Goal: Information Seeking & Learning: Find specific fact

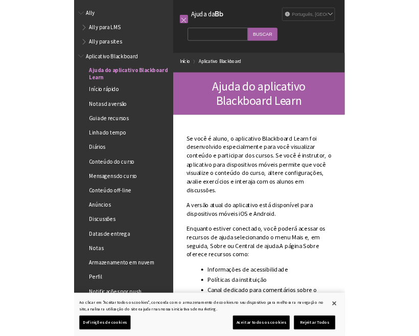
scroll to position [84, 0]
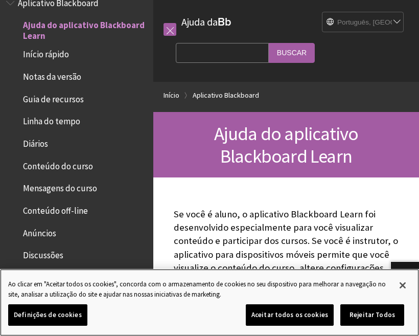
click at [400, 286] on button "Fechar" at bounding box center [402, 285] width 22 height 22
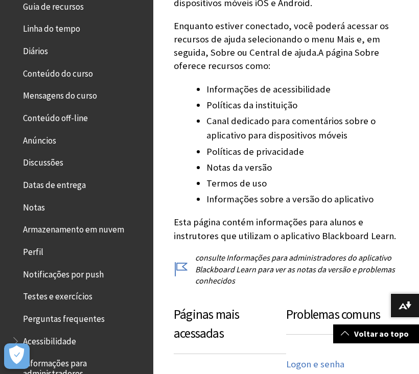
scroll to position [176, 0]
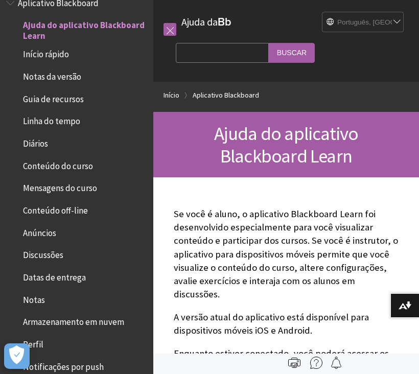
scroll to position [328, 0]
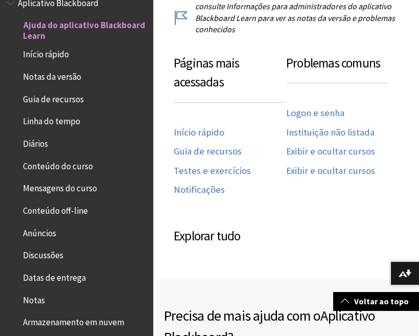
scroll to position [580, 0]
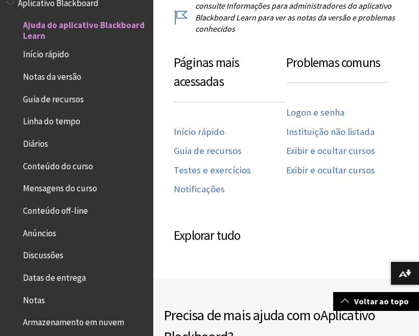
click at [337, 107] on link "Logon e senha" at bounding box center [315, 113] width 58 height 12
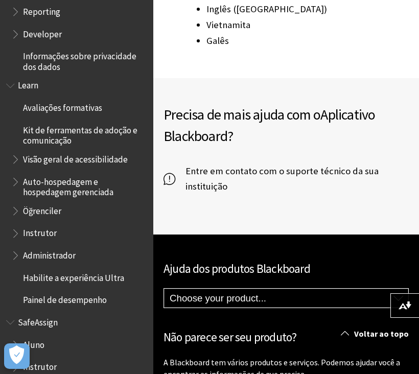
scroll to position [713, 0]
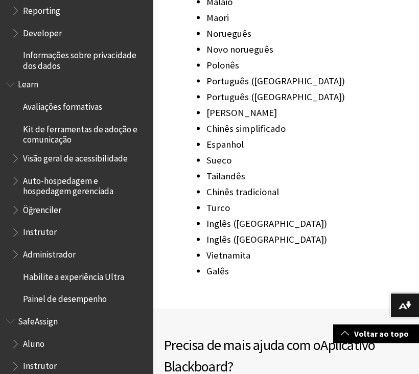
scroll to position [713, 0]
click at [34, 336] on span "Aluno" at bounding box center [33, 343] width 21 height 14
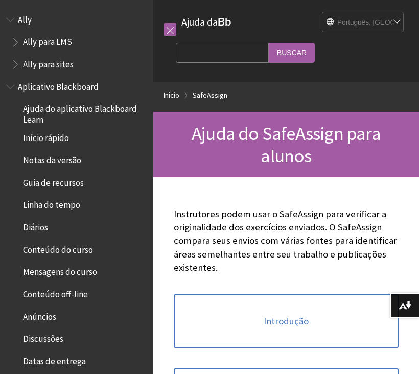
scroll to position [845, 0]
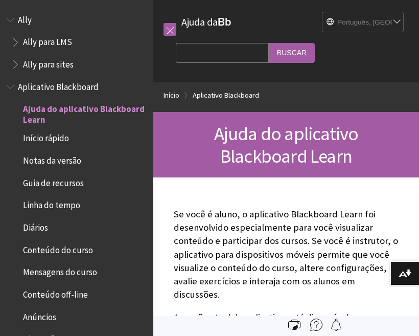
scroll to position [-1, 0]
click at [214, 59] on input "Search Query" at bounding box center [222, 53] width 93 height 20
type input "Esqueci minha senha"
click at [279, 40] on fieldset "Search Query Esqueci minha senha [GEOGRAPHIC_DATA]" at bounding box center [245, 54] width 151 height 31
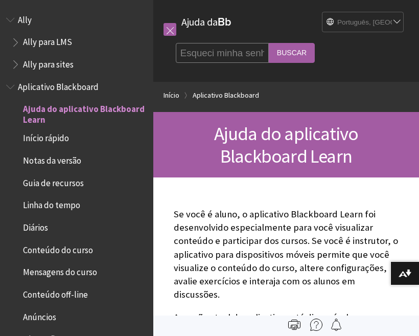
click at [269, 60] on input "Buscar" at bounding box center [292, 53] width 46 height 20
click at [269, 54] on input "Buscar" at bounding box center [292, 53] width 46 height 20
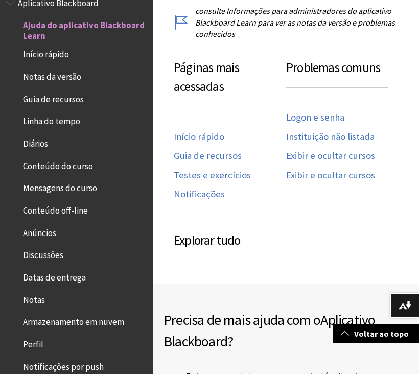
scroll to position [571, 0]
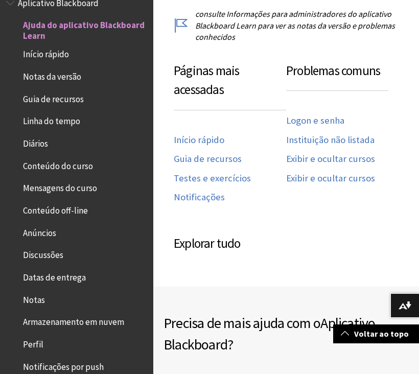
click at [332, 115] on link "Logon e senha" at bounding box center [315, 121] width 58 height 12
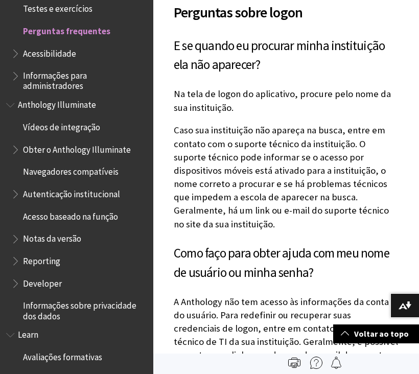
scroll to position [652, 0]
